Goal: Transaction & Acquisition: Purchase product/service

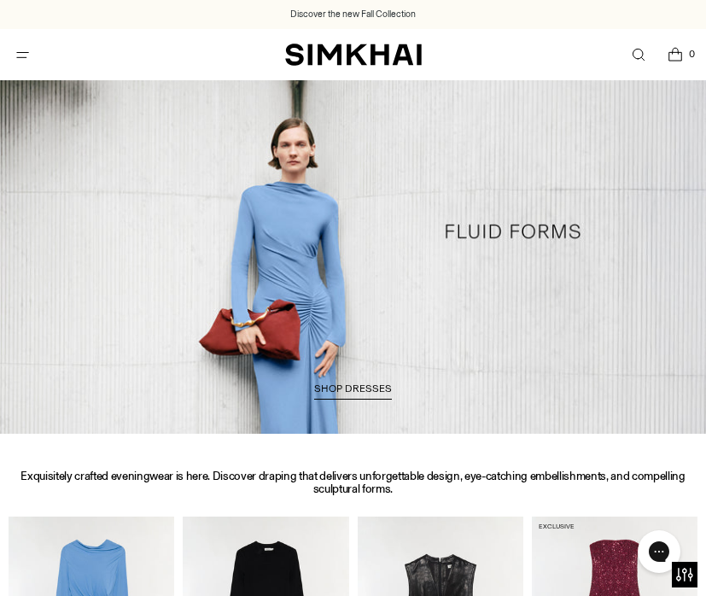
click at [32, 53] on button "Open menu modal" at bounding box center [22, 55] width 35 height 35
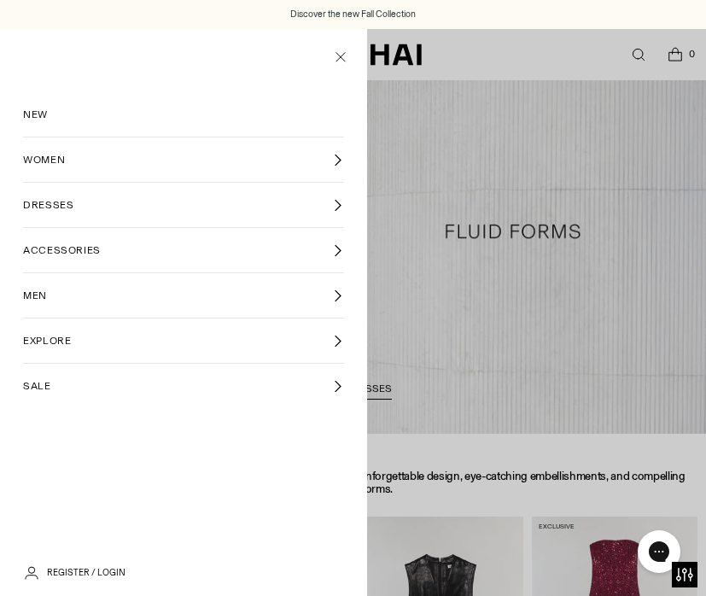
click at [54, 389] on link "SALE" at bounding box center [183, 386] width 320 height 44
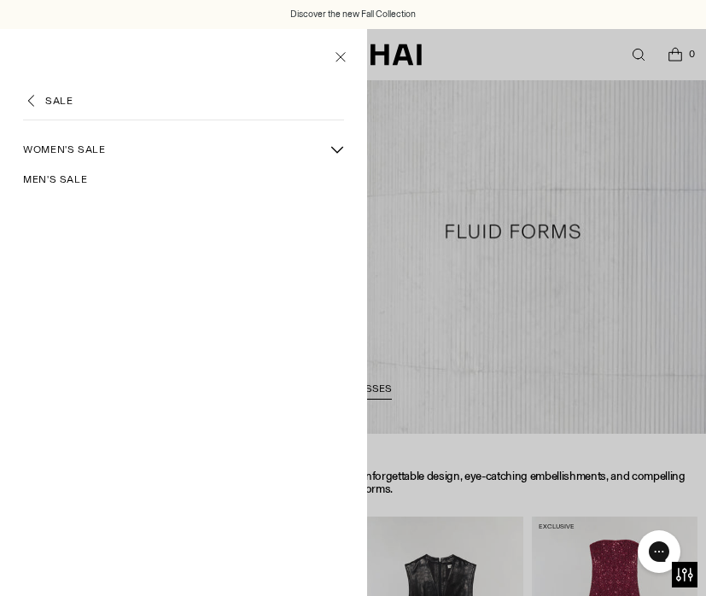
click at [114, 145] on link "Women's Sale" at bounding box center [172, 149] width 298 height 29
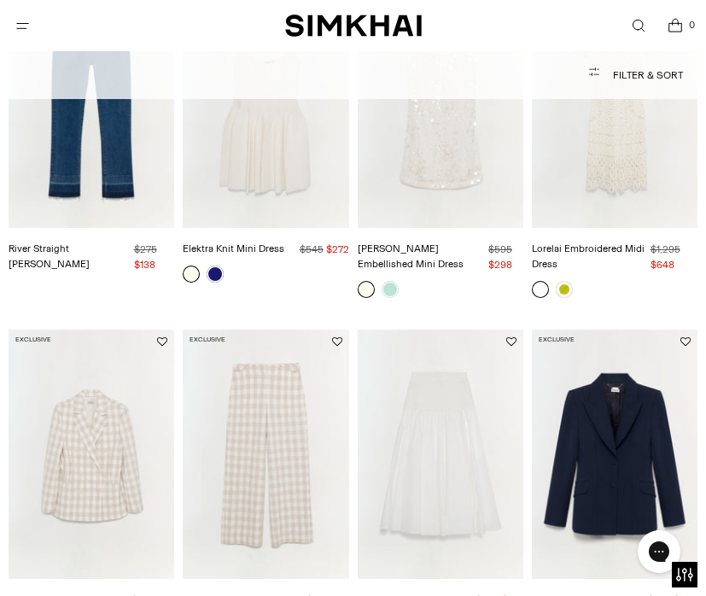
scroll to position [547, 0]
